Goal: Information Seeking & Learning: Learn about a topic

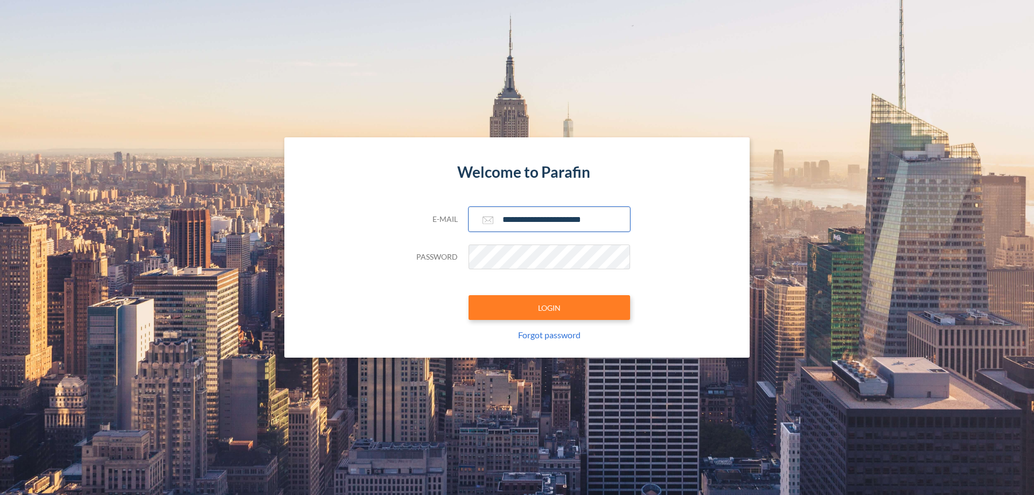
type input "**********"
click at [549, 308] on button "LOGIN" at bounding box center [550, 307] width 162 height 25
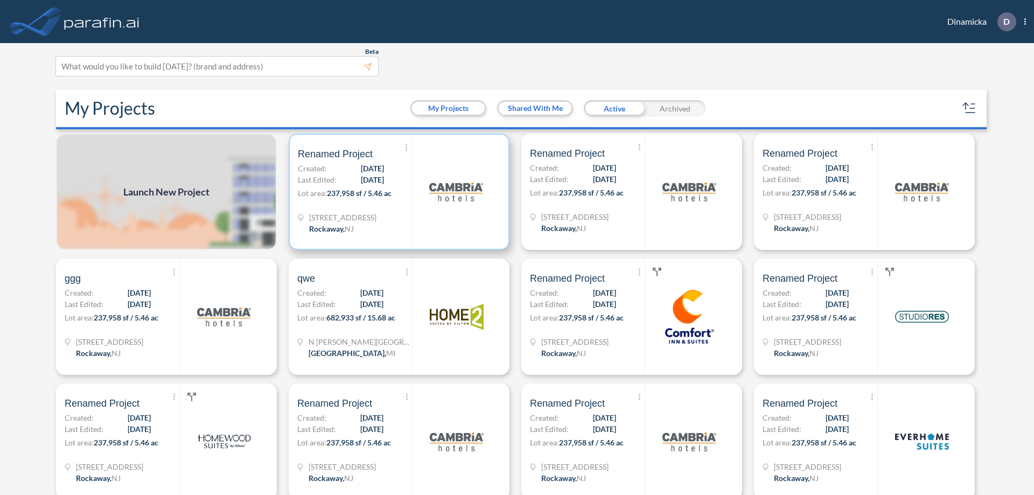
scroll to position [3, 0]
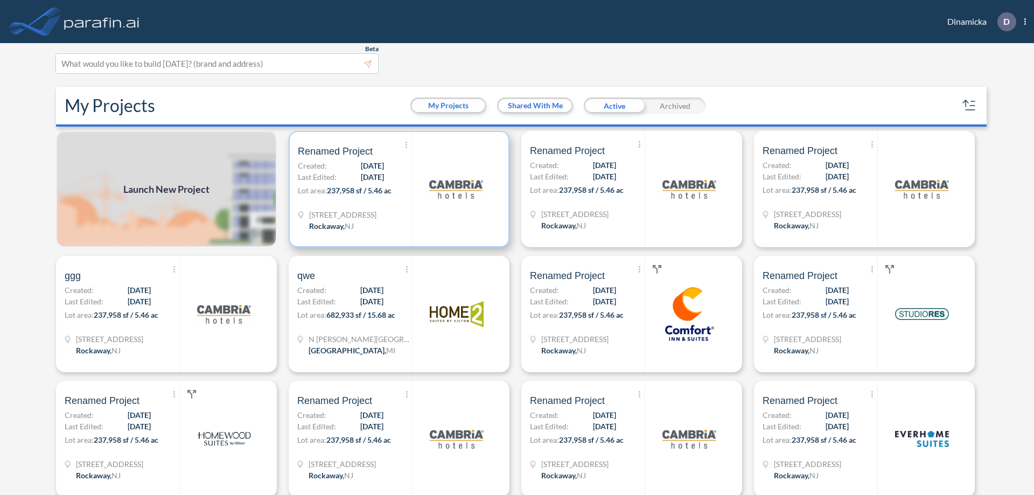
click at [397, 189] on p "Lot area: 237,958 sf / 5.46 ac" at bounding box center [355, 193] width 114 height 16
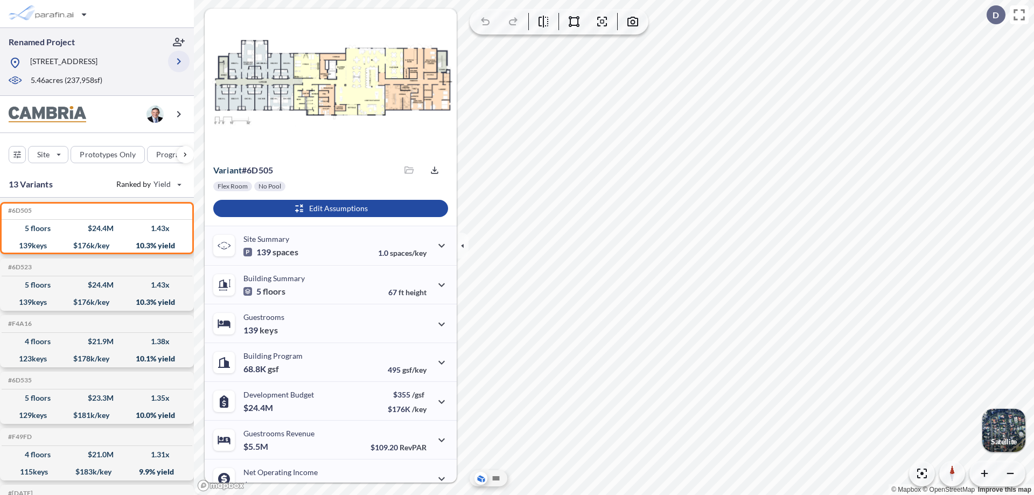
click at [179, 61] on icon "button" at bounding box center [178, 61] width 13 height 13
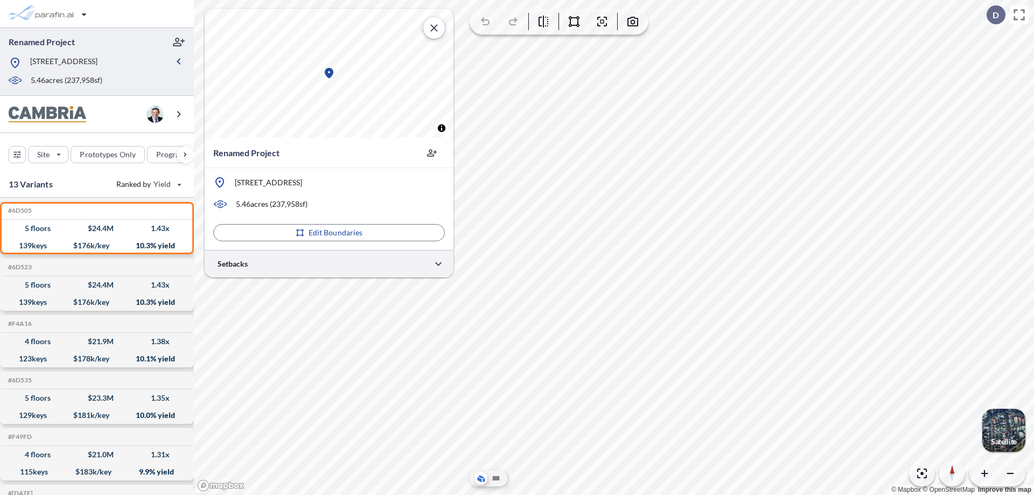
click at [329, 263] on div at bounding box center [329, 263] width 249 height 27
